Goal: Task Accomplishment & Management: Use online tool/utility

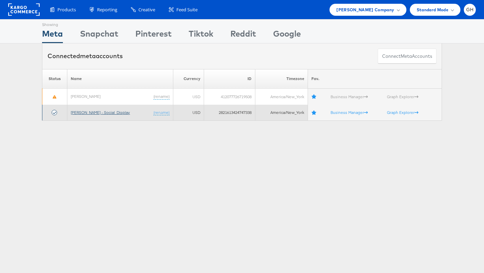
click at [87, 111] on link "[PERSON_NAME] - Social_Display" at bounding box center [100, 112] width 59 height 5
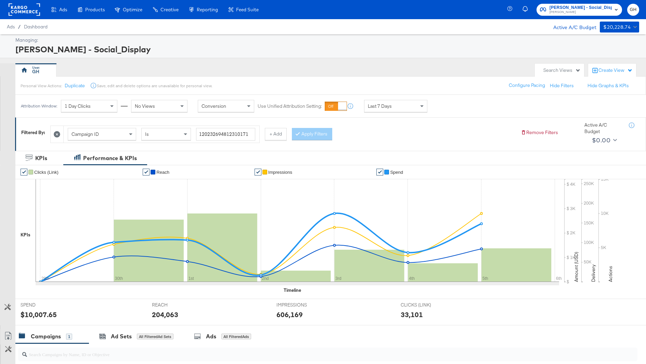
click at [0, 0] on div "Product Catalogs" at bounding box center [0, 0] width 0 height 0
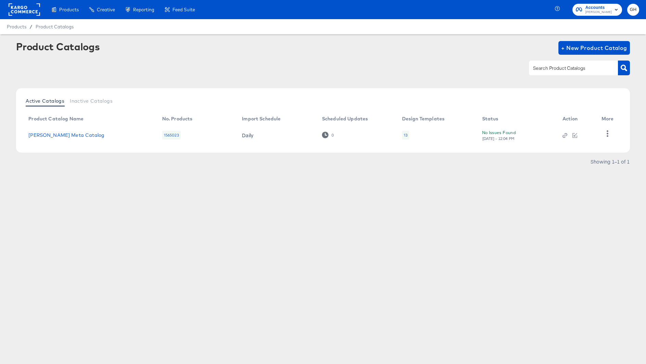
click at [404, 135] on div "13" at bounding box center [406, 134] width 4 height 5
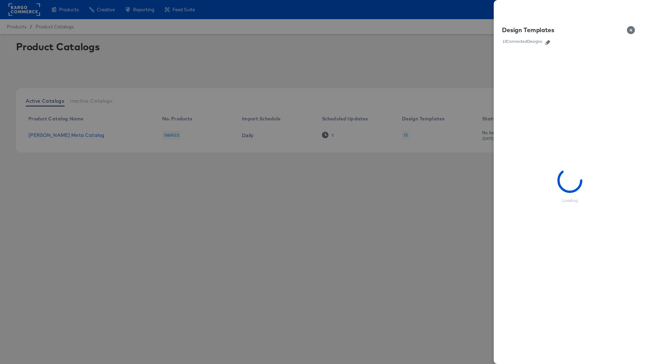
click at [546, 43] on icon "button" at bounding box center [547, 42] width 5 height 5
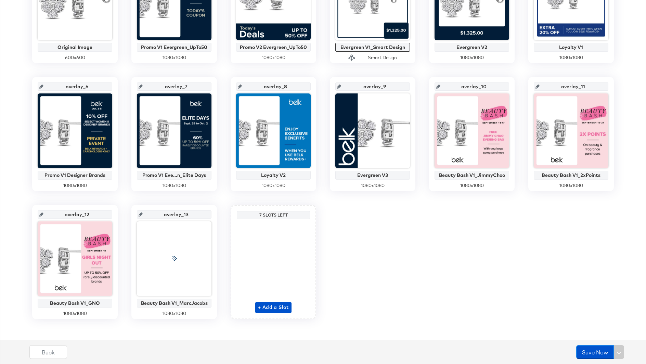
scroll to position [218, 0]
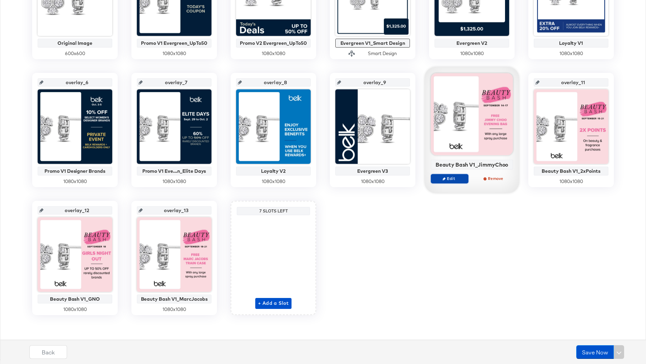
click at [451, 179] on span "Edit" at bounding box center [449, 178] width 31 height 5
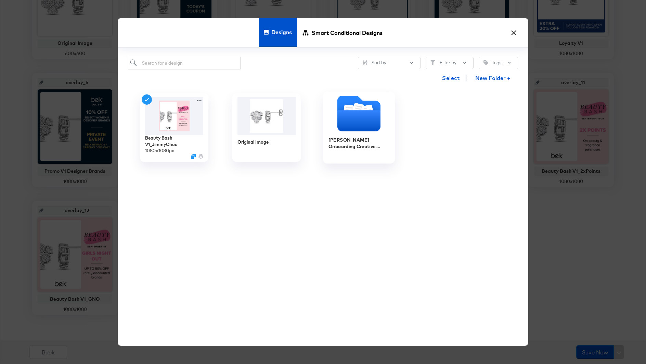
click at [346, 122] on icon "Folder" at bounding box center [358, 120] width 43 height 21
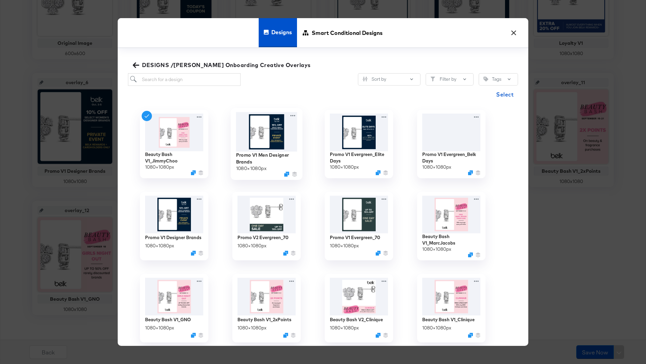
click at [259, 132] on img at bounding box center [266, 131] width 61 height 39
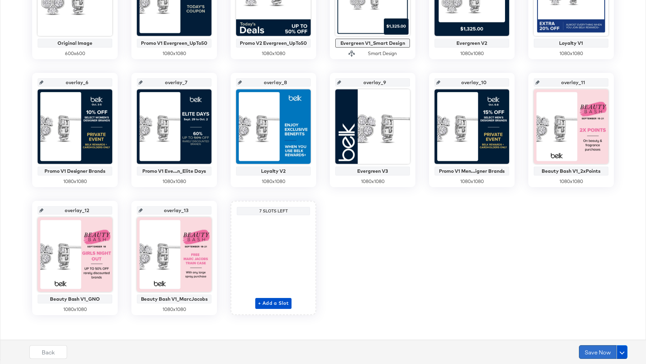
click at [590, 354] on button "Save Now" at bounding box center [598, 352] width 38 height 14
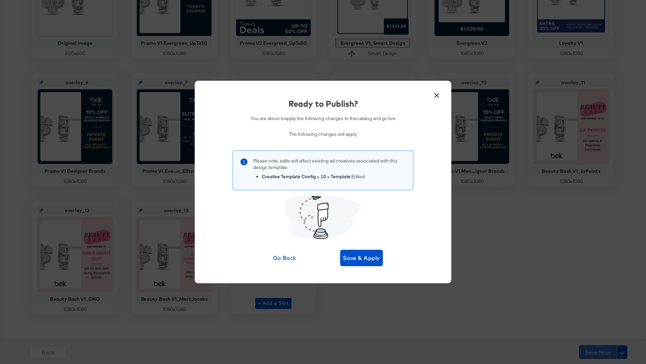
scroll to position [0, 0]
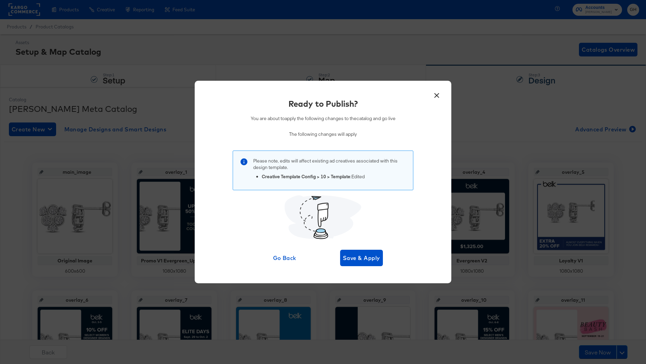
click at [379, 267] on div "× Ready to Publish? You are about to apply the following changes to the catalog…" at bounding box center [323, 182] width 257 height 202
click at [375, 260] on span "Save & Apply" at bounding box center [361, 258] width 37 height 10
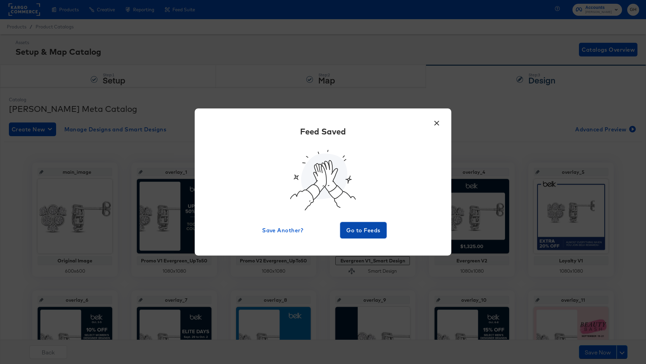
click at [355, 233] on span "Go to Feeds" at bounding box center [363, 230] width 41 height 10
